Goal: Information Seeking & Learning: Learn about a topic

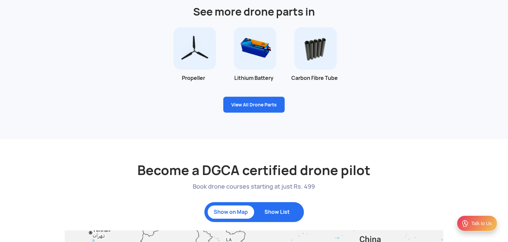
scroll to position [487, 0]
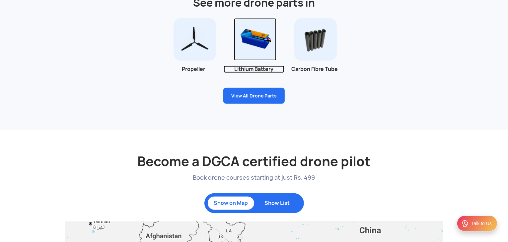
click at [260, 34] on img at bounding box center [255, 39] width 42 height 42
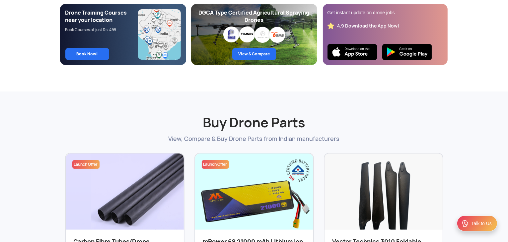
scroll to position [0, 0]
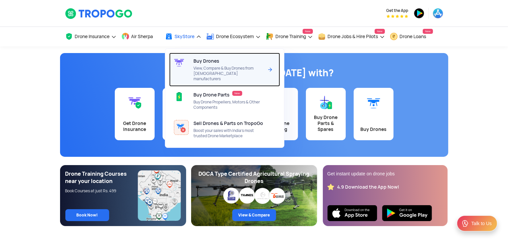
click at [187, 60] on div at bounding box center [181, 70] width 24 height 34
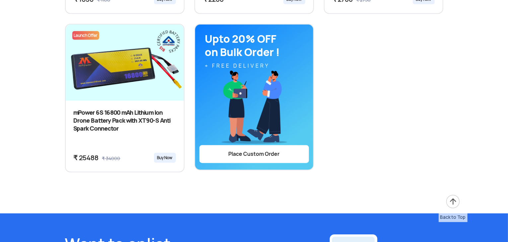
scroll to position [774, 0]
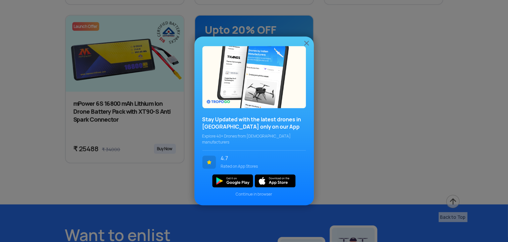
click at [401, 132] on div "Stay Updated with the latest drones in India only on our App Explore 40+ Drones…" at bounding box center [254, 121] width 508 height 242
click at [307, 45] on img at bounding box center [307, 43] width 8 height 8
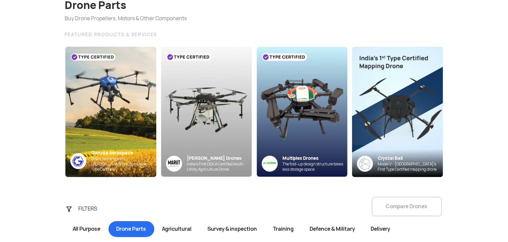
scroll to position [0, 0]
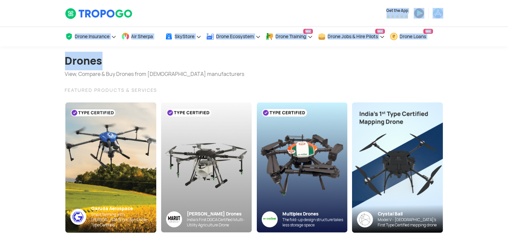
drag, startPoint x: 0, startPoint y: 0, endPoint x: 202, endPoint y: -29, distance: 204.1
click at [159, 56] on h1 "Drones" at bounding box center [154, 61] width 179 height 19
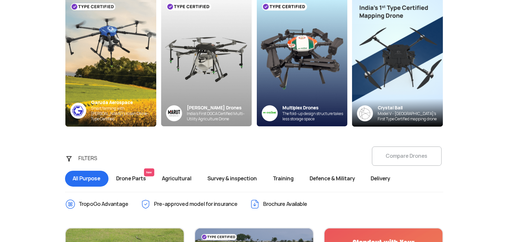
scroll to position [106, 0]
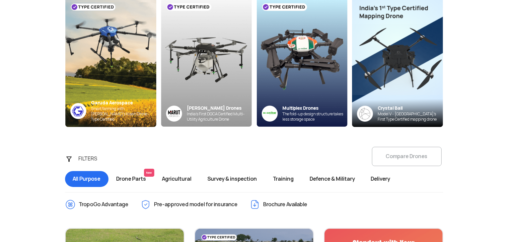
click at [158, 48] on div "Garuda Aerospace Smart farming with Garuda’s Kisan Drone - Type Certified Marut…" at bounding box center [254, 57] width 378 height 139
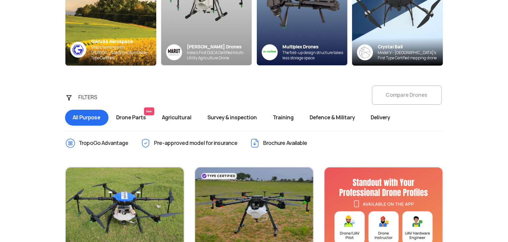
scroll to position [0, 0]
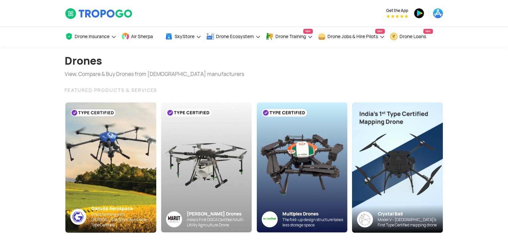
click at [190, 15] on div "Get the App" at bounding box center [318, 13] width 259 height 27
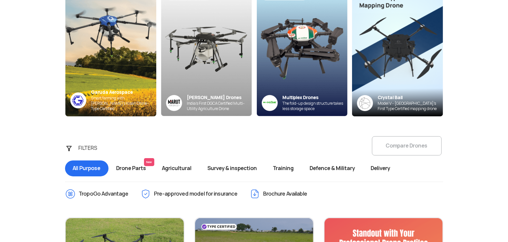
scroll to position [117, 0]
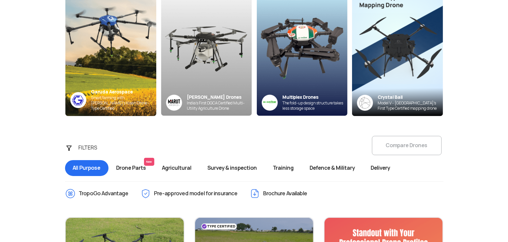
click at [132, 166] on span "Drone Parts New" at bounding box center [131, 168] width 46 height 16
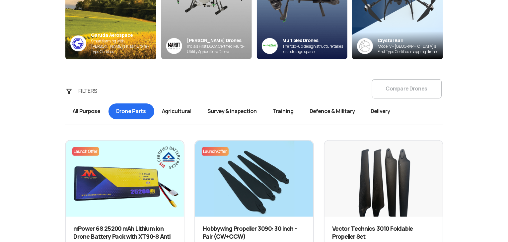
scroll to position [173, 0]
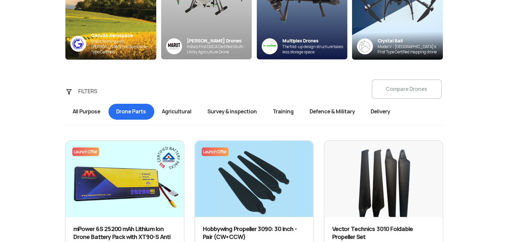
click at [182, 108] on span "Agricultural" at bounding box center [176, 112] width 45 height 16
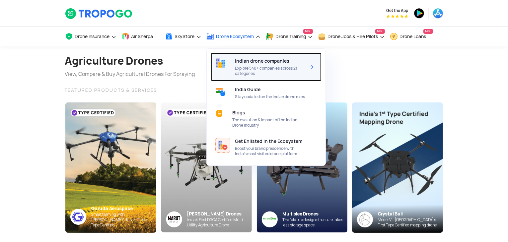
click at [243, 68] on span "Explore 540+ companies across 21 categories" at bounding box center [270, 71] width 70 height 11
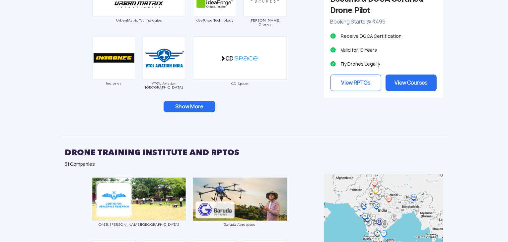
scroll to position [698, 0]
click at [193, 107] on button "Show More" at bounding box center [190, 106] width 52 height 11
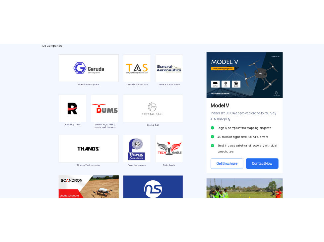
scroll to position [403, 0]
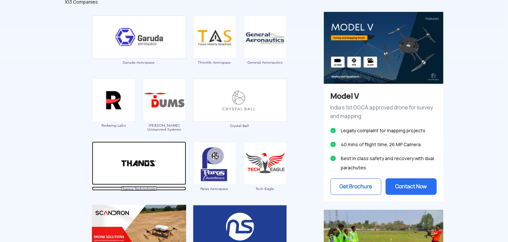
click at [120, 157] on img at bounding box center [139, 163] width 94 height 43
click at [141, 174] on img at bounding box center [139, 163] width 94 height 43
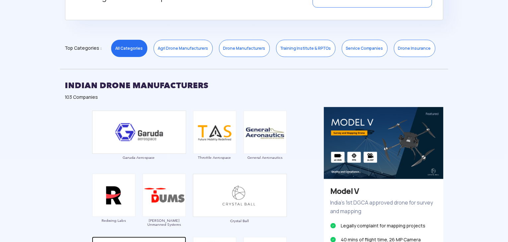
scroll to position [313, 0]
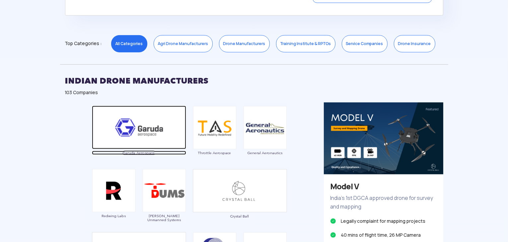
click at [135, 137] on img at bounding box center [139, 127] width 94 height 43
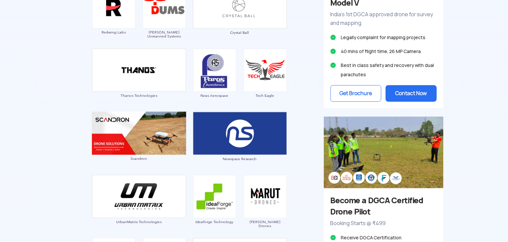
scroll to position [497, 0]
